Goal: Check status: Check status

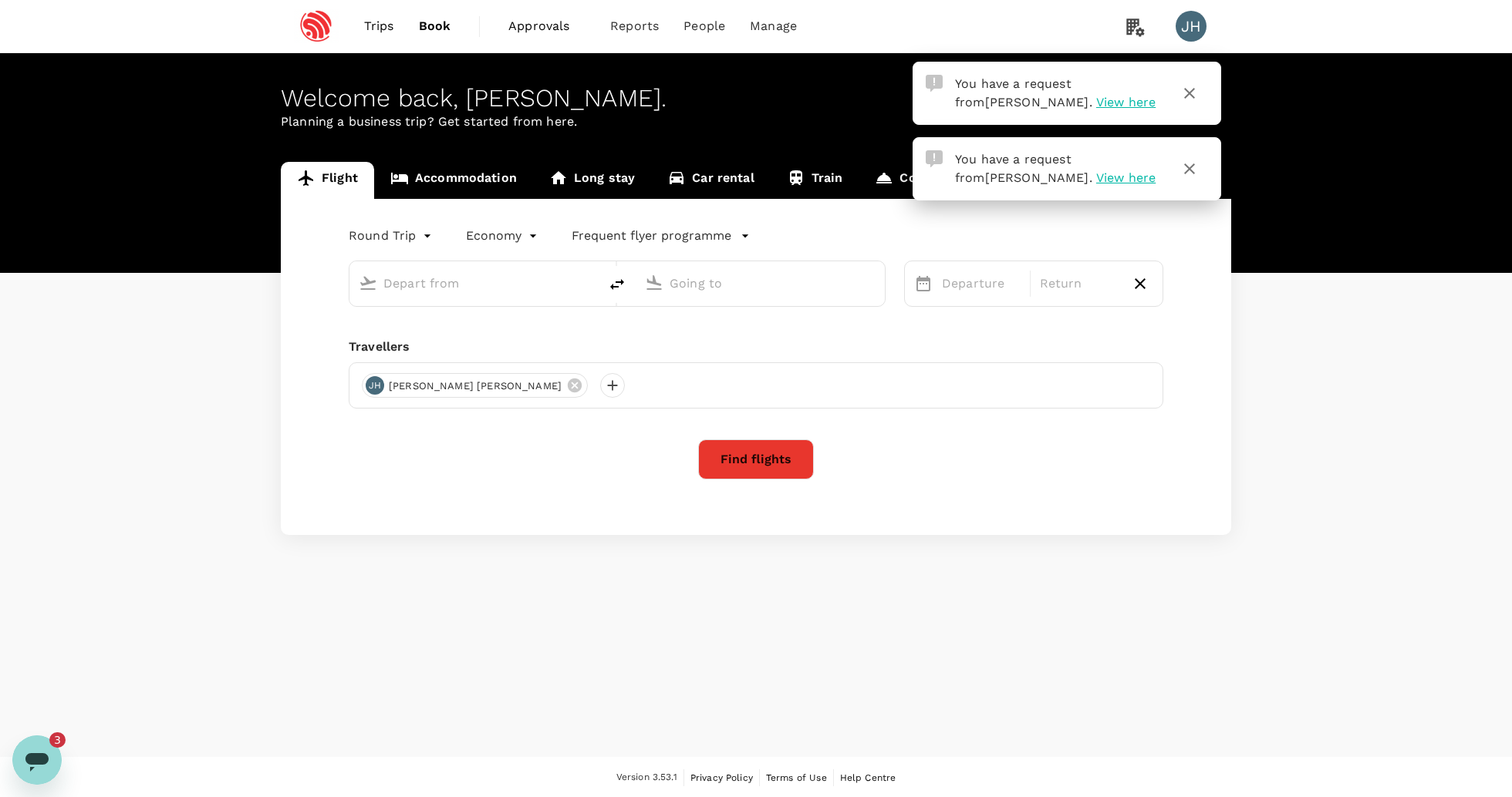
type input "Singapore Changi (SIN)"
type input "Pune (PNQ)"
type input "Singapore Changi (SIN)"
type input "Pune (PNQ)"
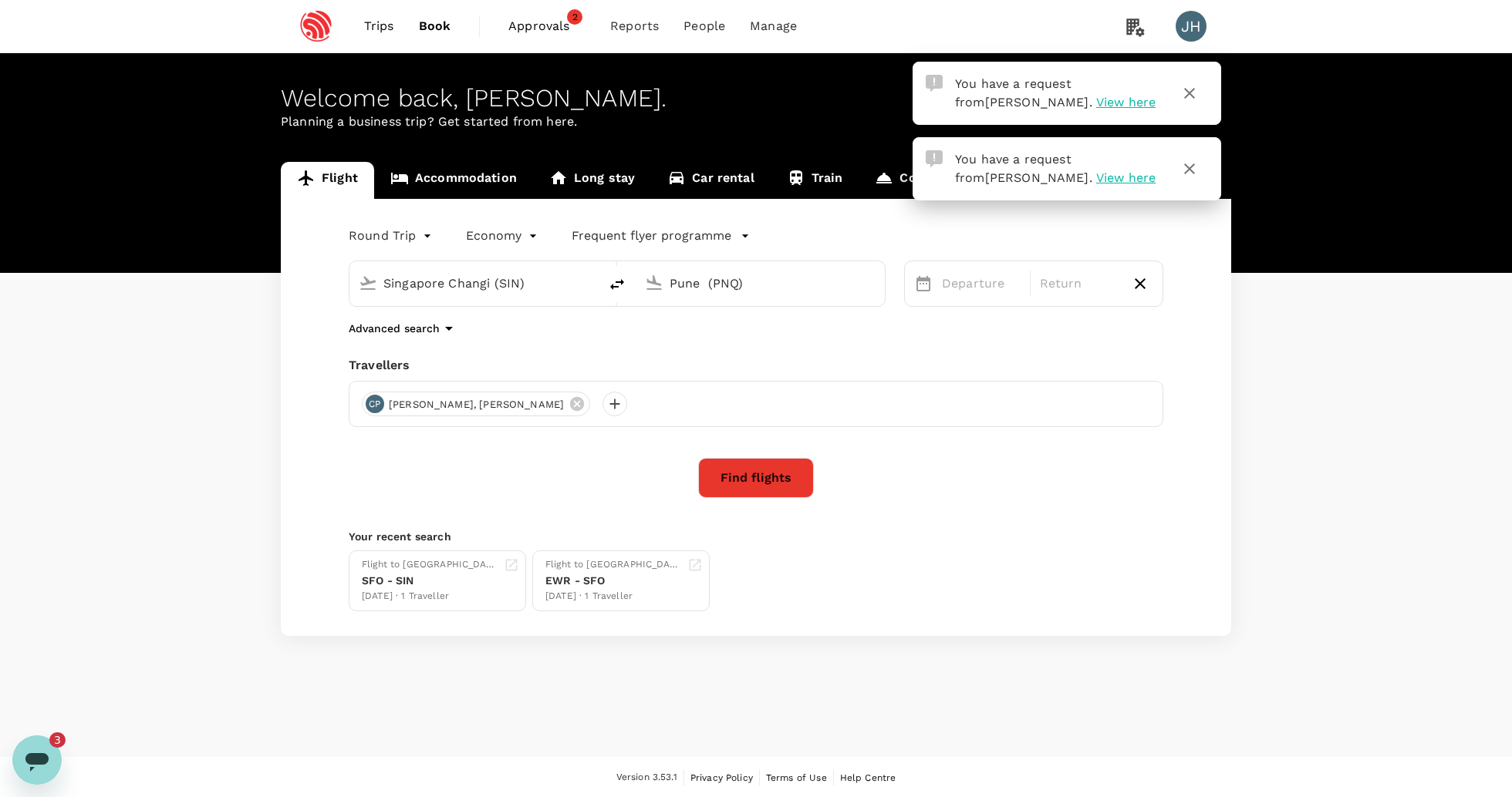
click at [545, 17] on span "Approvals" at bounding box center [546, 26] width 77 height 18
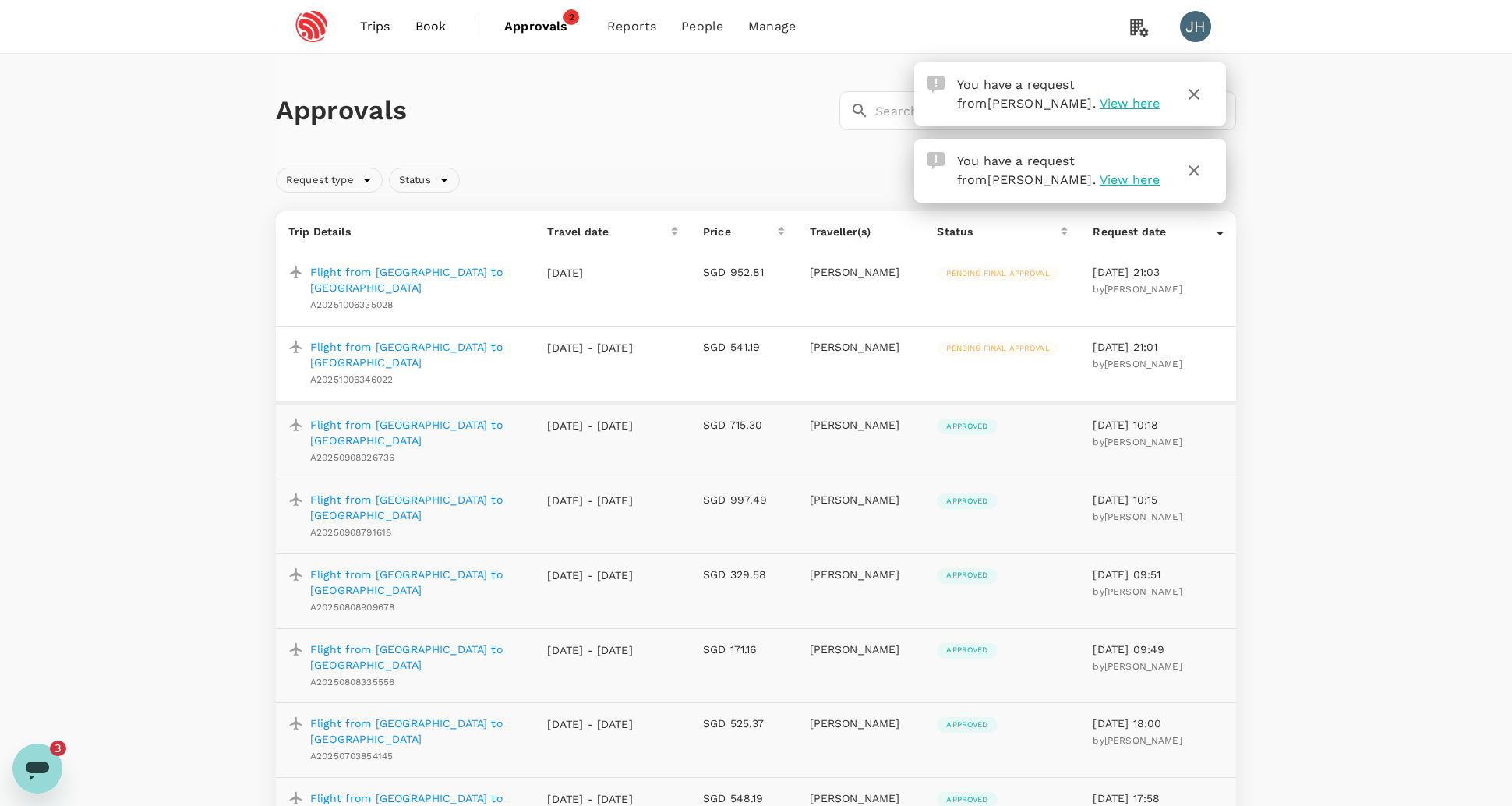
click at [956, 270] on span "Pending final approval" at bounding box center [997, 273] width 122 height 11
click at [980, 278] on span "Pending final approval" at bounding box center [997, 273] width 122 height 11
click at [340, 270] on p "Flight from [GEOGRAPHIC_DATA] to [GEOGRAPHIC_DATA]" at bounding box center [416, 280] width 212 height 31
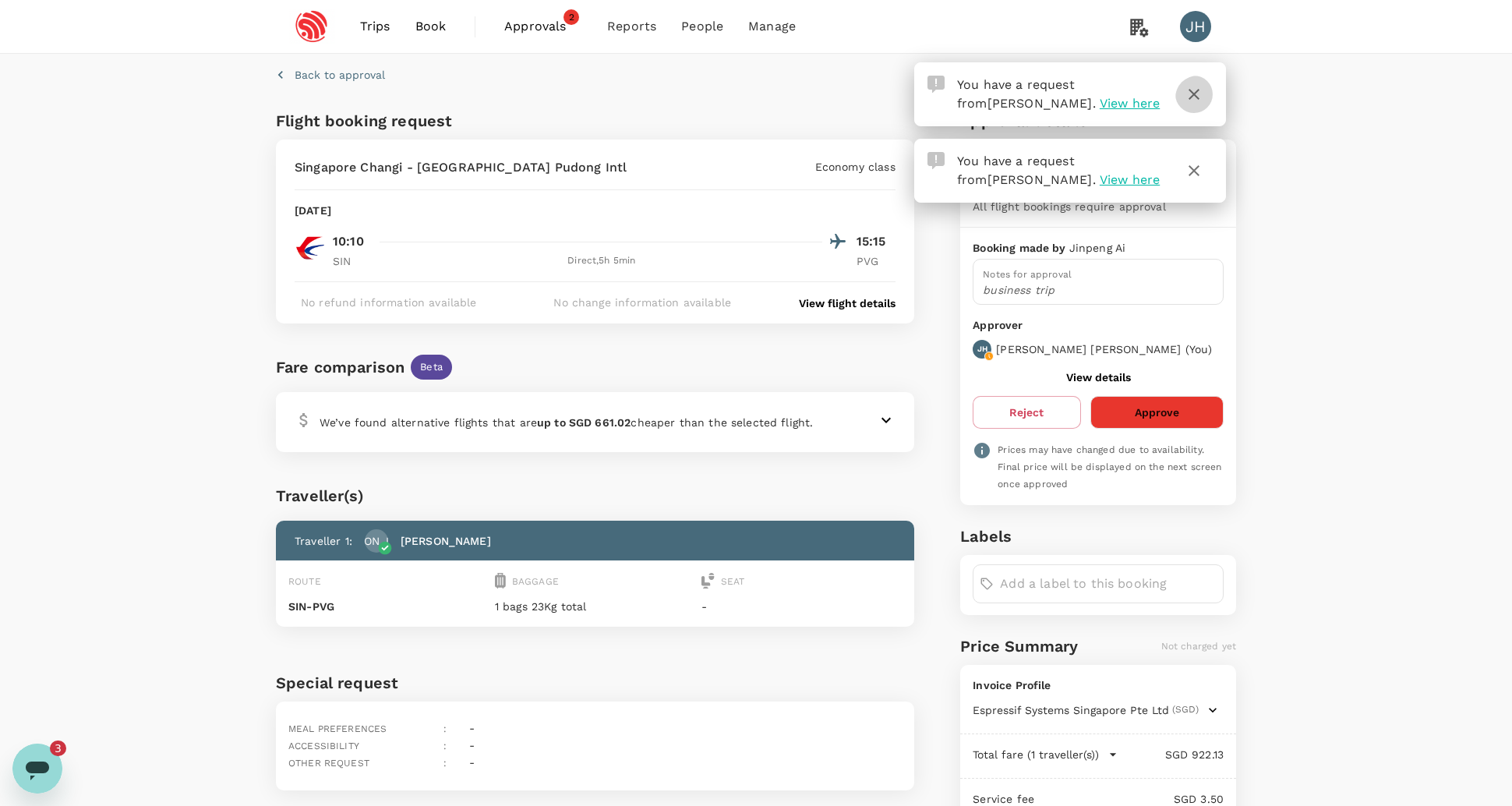
click at [1197, 97] on icon "button" at bounding box center [1194, 94] width 18 height 18
click at [1194, 98] on icon "button" at bounding box center [1194, 94] width 18 height 18
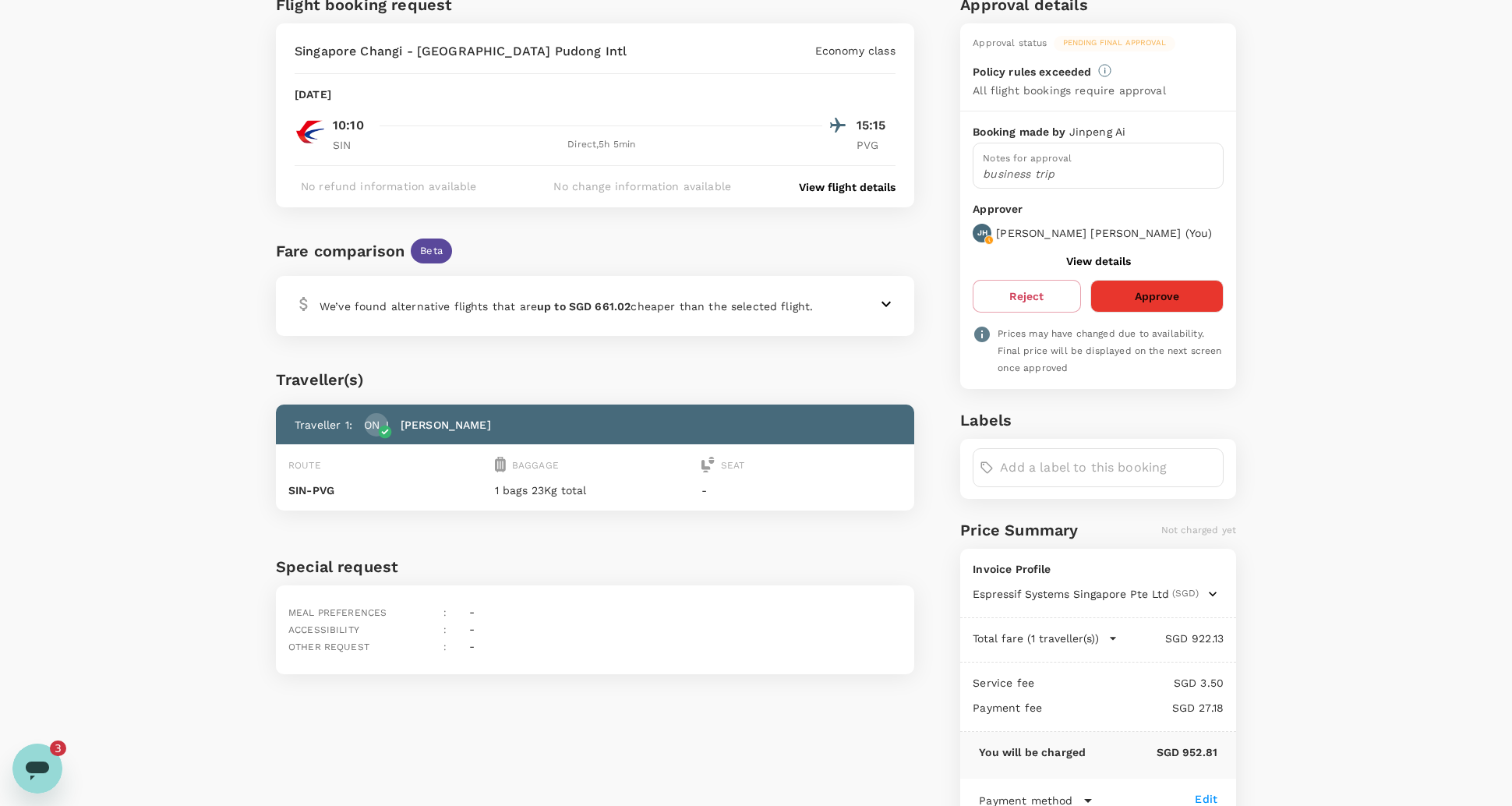
scroll to position [107, 0]
